Goal: Task Accomplishment & Management: Manage account settings

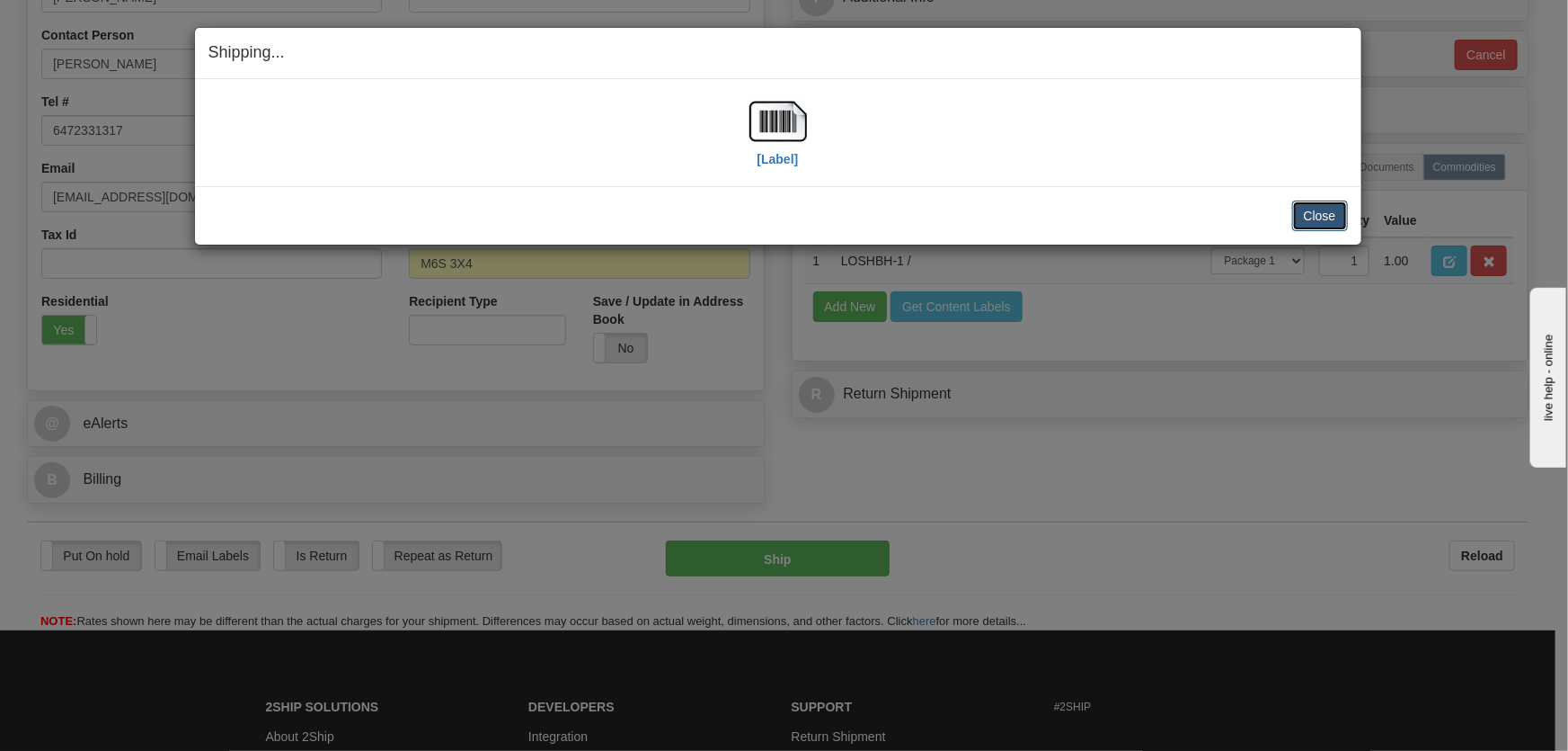
scroll to position [408, 0]
click at [1344, 207] on button "Close" at bounding box center [1320, 215] width 56 height 31
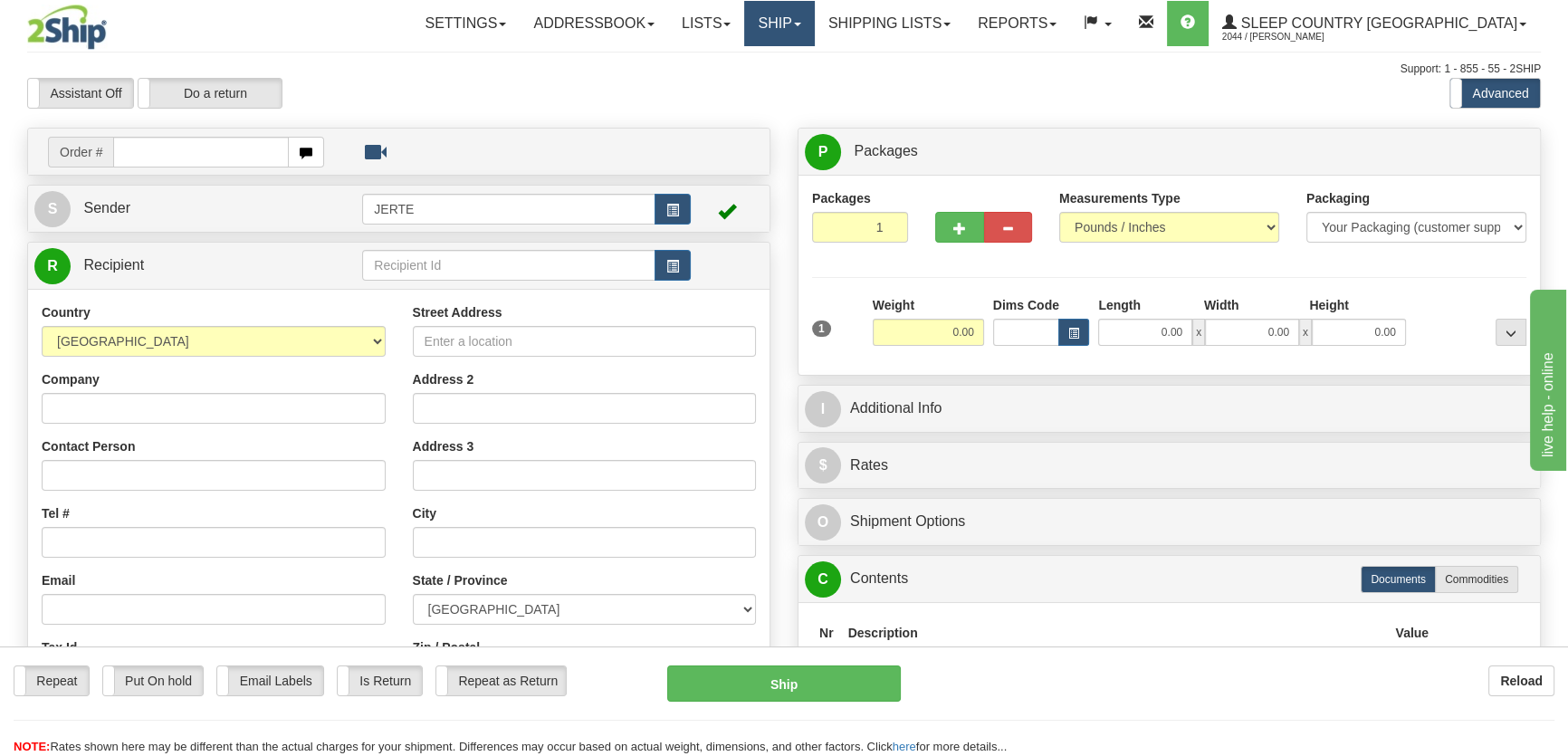
click at [801, 22] on span at bounding box center [798, 24] width 7 height 4
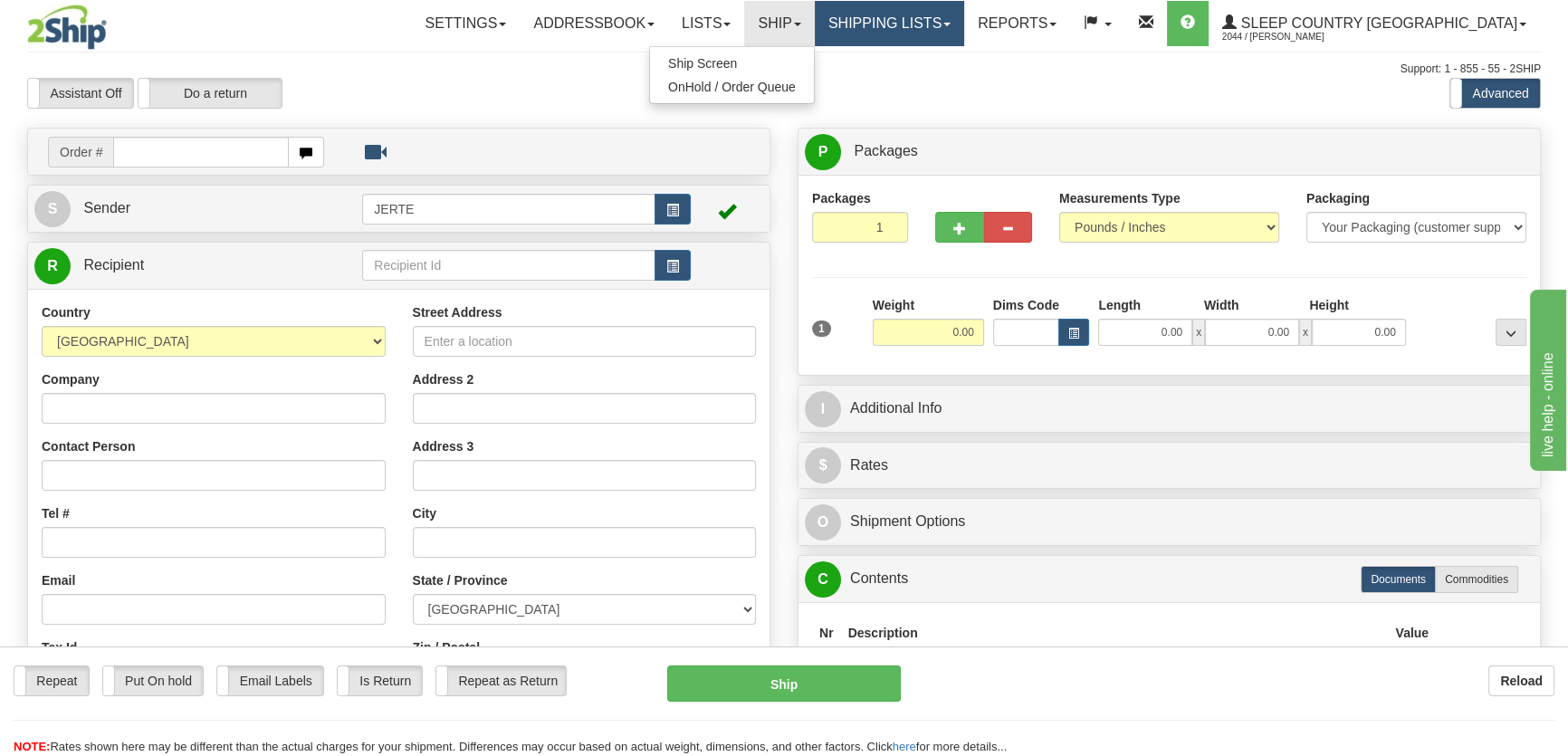
click at [941, 24] on link "Shipping lists" at bounding box center [890, 23] width 149 height 45
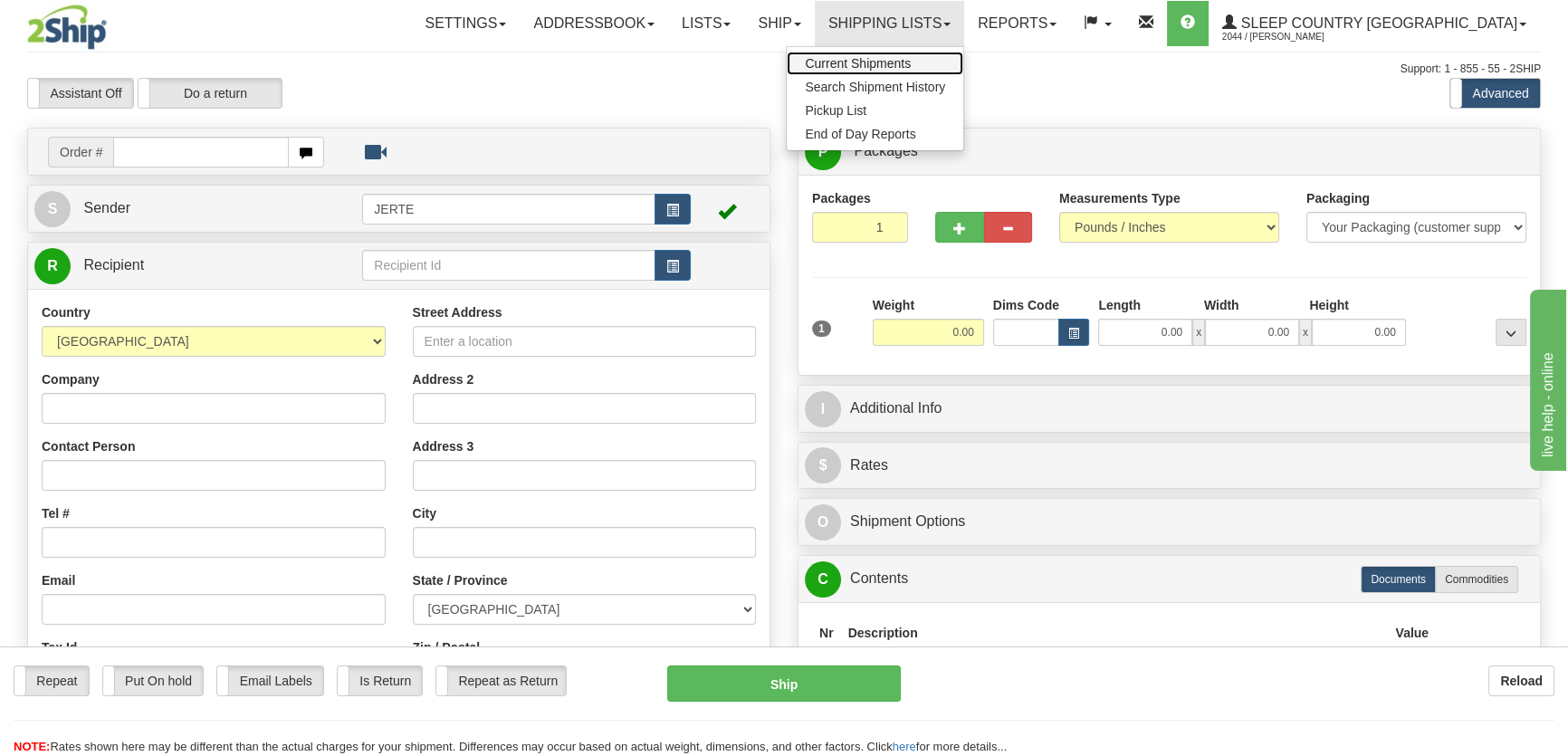
click at [911, 56] on span "Current Shipments" at bounding box center [857, 63] width 106 height 15
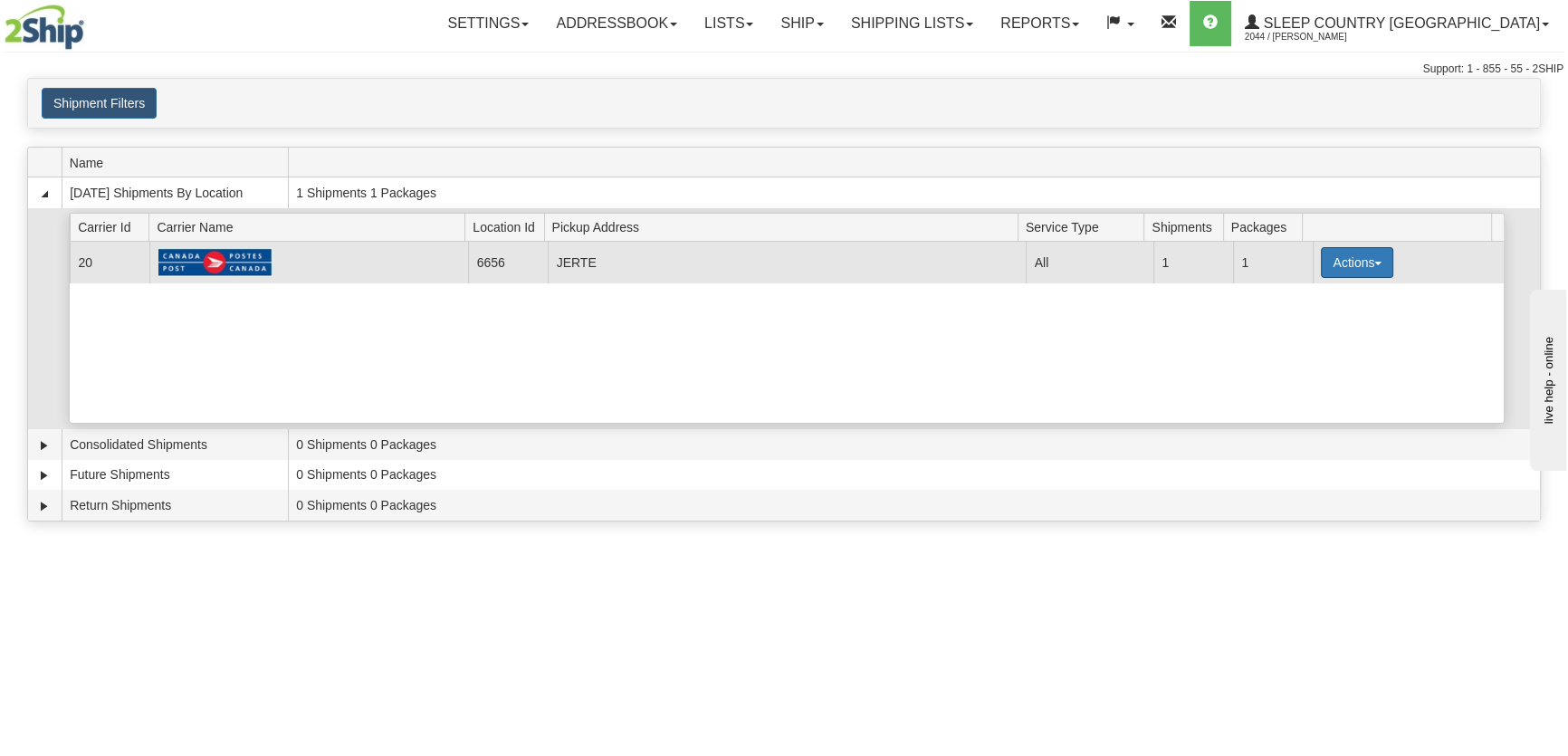
click at [1326, 264] on button "Actions" at bounding box center [1358, 262] width 73 height 31
click at [1304, 322] on span "Close" at bounding box center [1287, 319] width 42 height 13
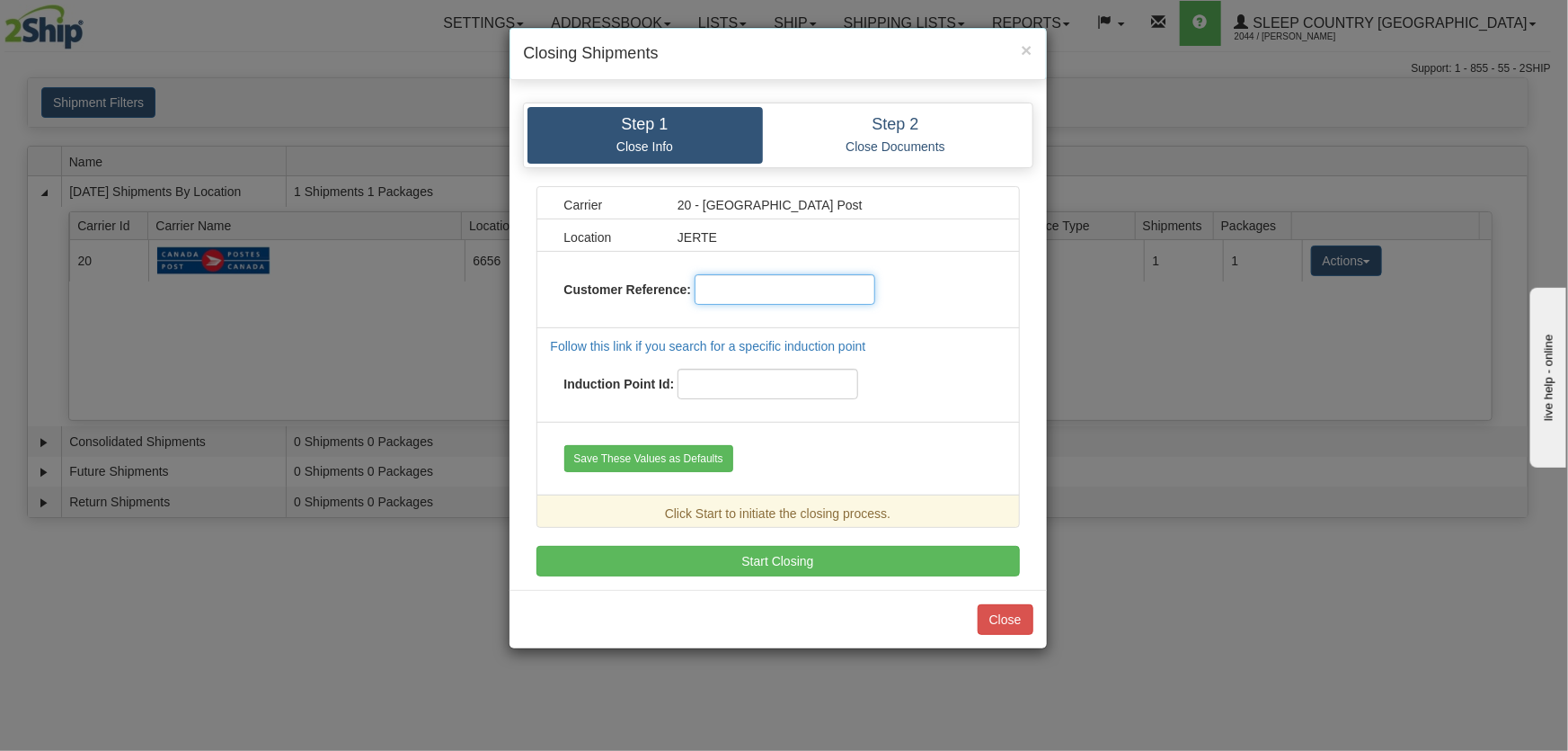
click at [737, 283] on input "text" at bounding box center [785, 289] width 181 height 31
type input "0"
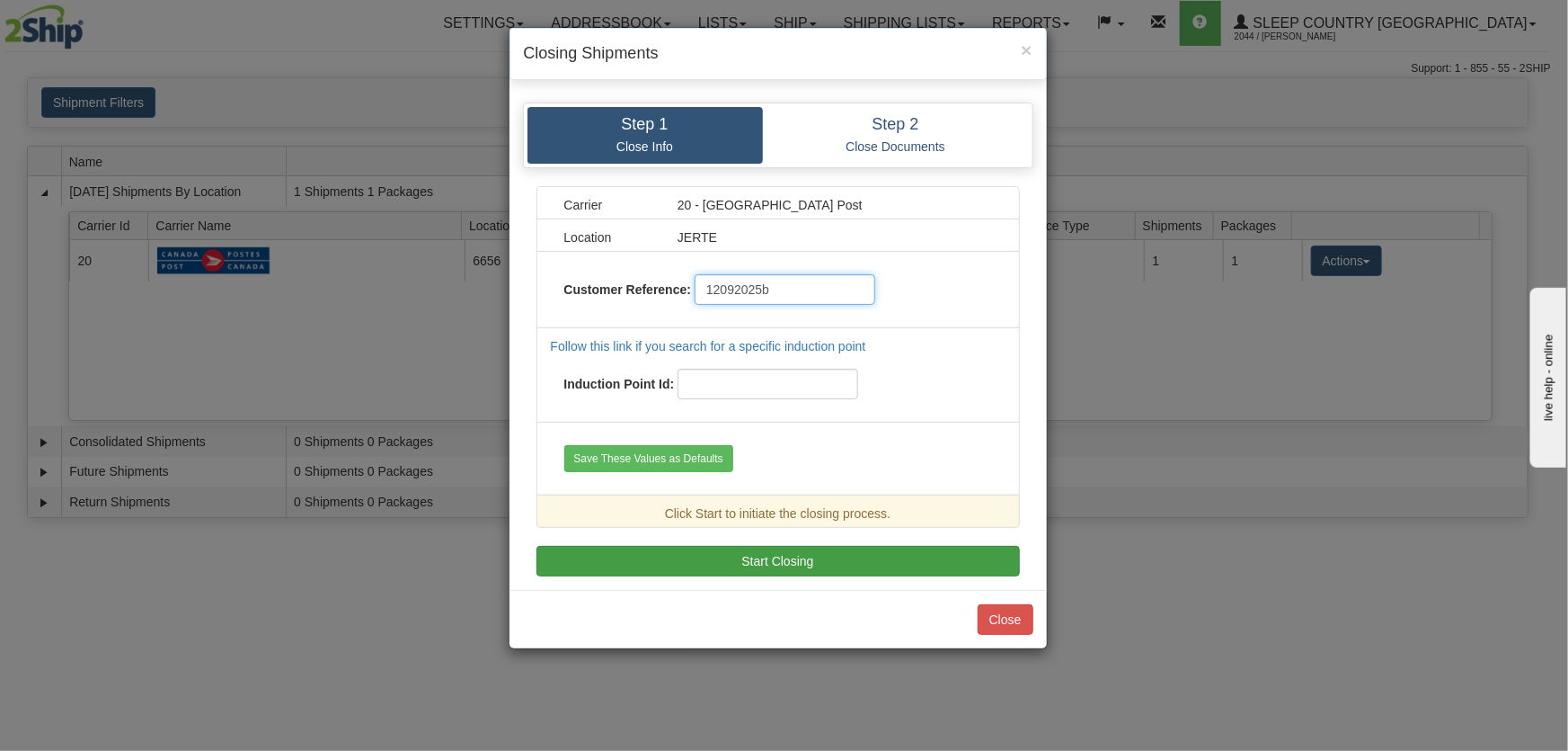
type input "12092025b"
click at [979, 550] on button "Start Closing" at bounding box center [778, 561] width 484 height 31
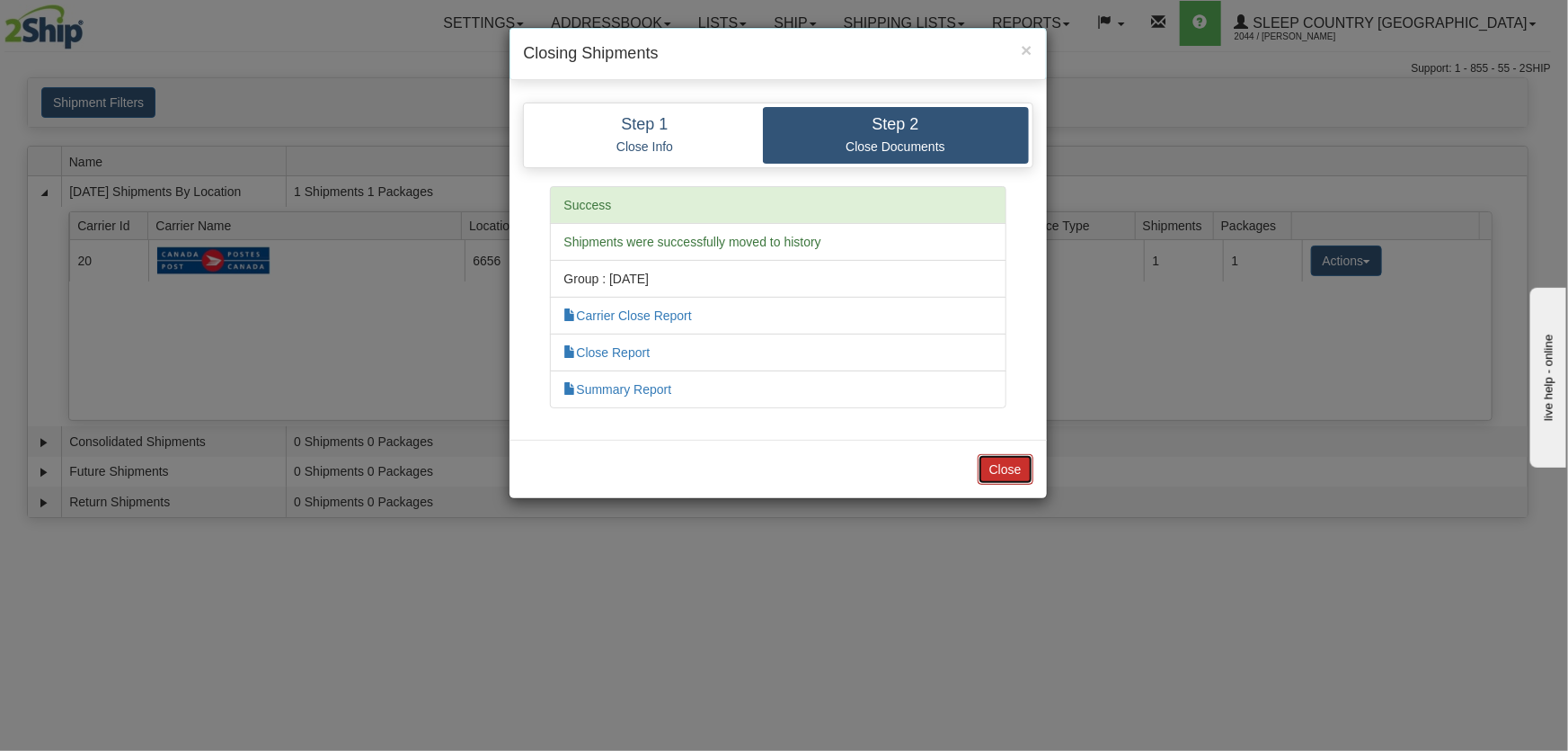
click at [1009, 463] on button "Close" at bounding box center [1005, 469] width 56 height 31
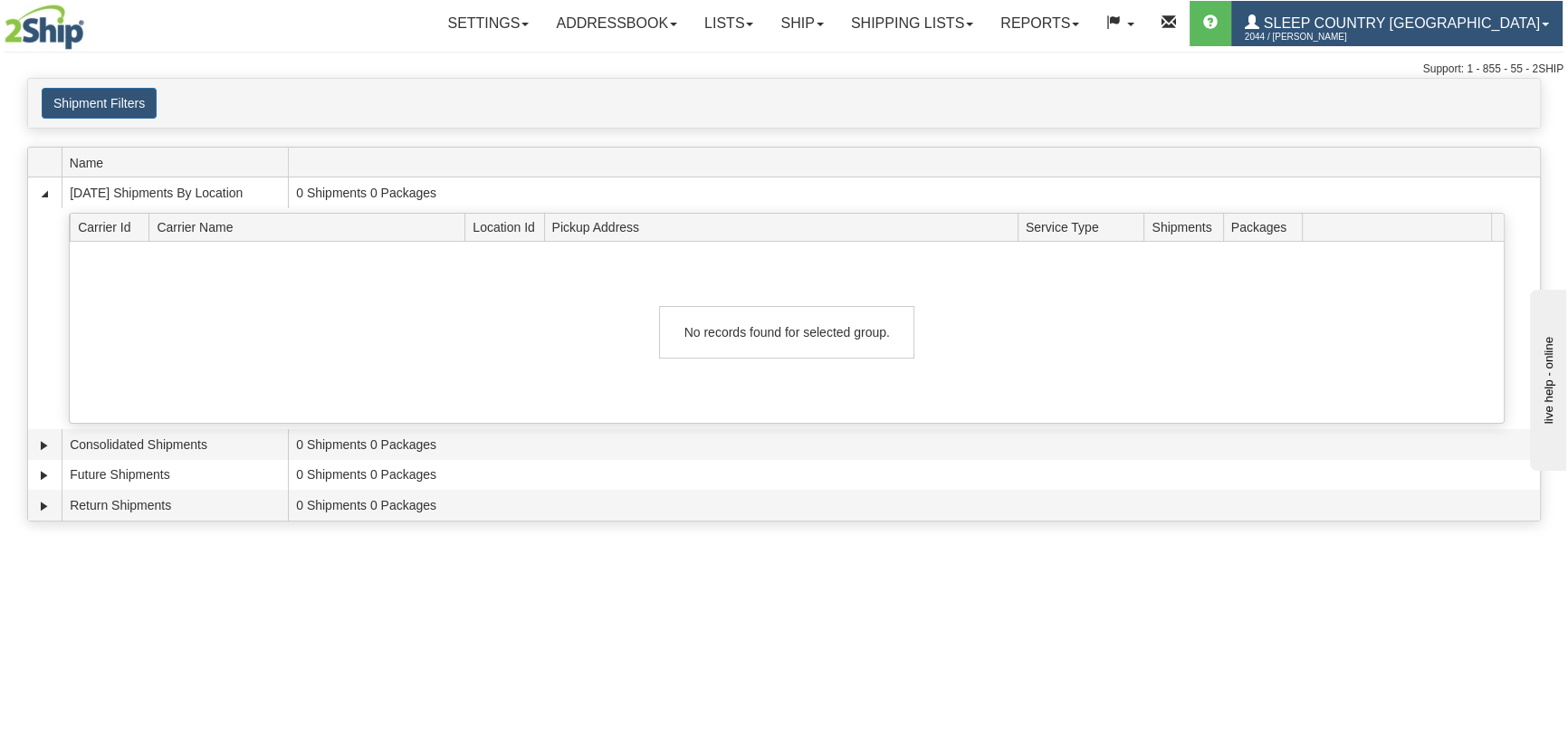
click at [1329, 22] on link "Sleep Country Canada 2044 / Steve Rawas" at bounding box center [1397, 23] width 332 height 45
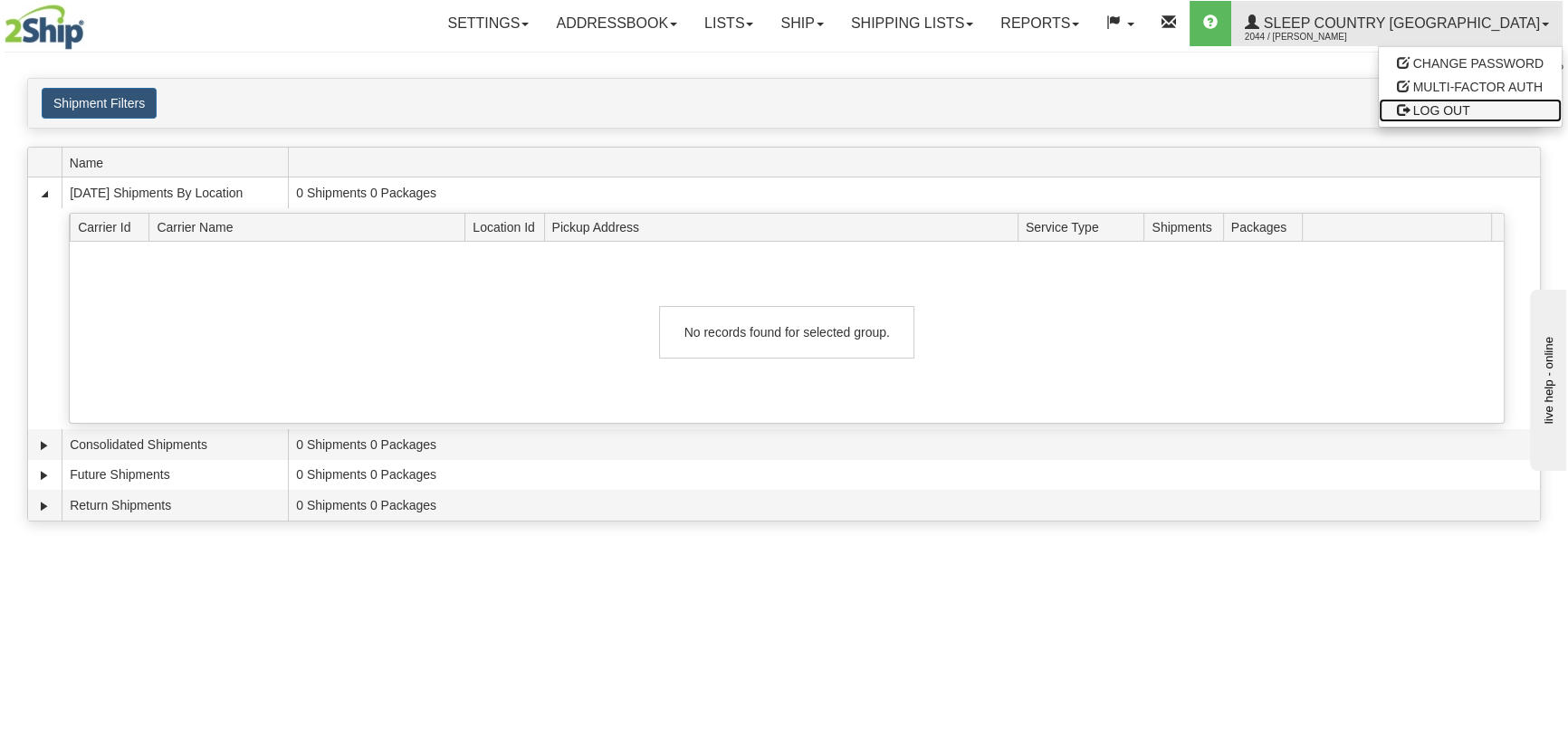
click at [1408, 105] on span at bounding box center [1404, 110] width 13 height 13
